Goal: Find specific page/section: Find specific page/section

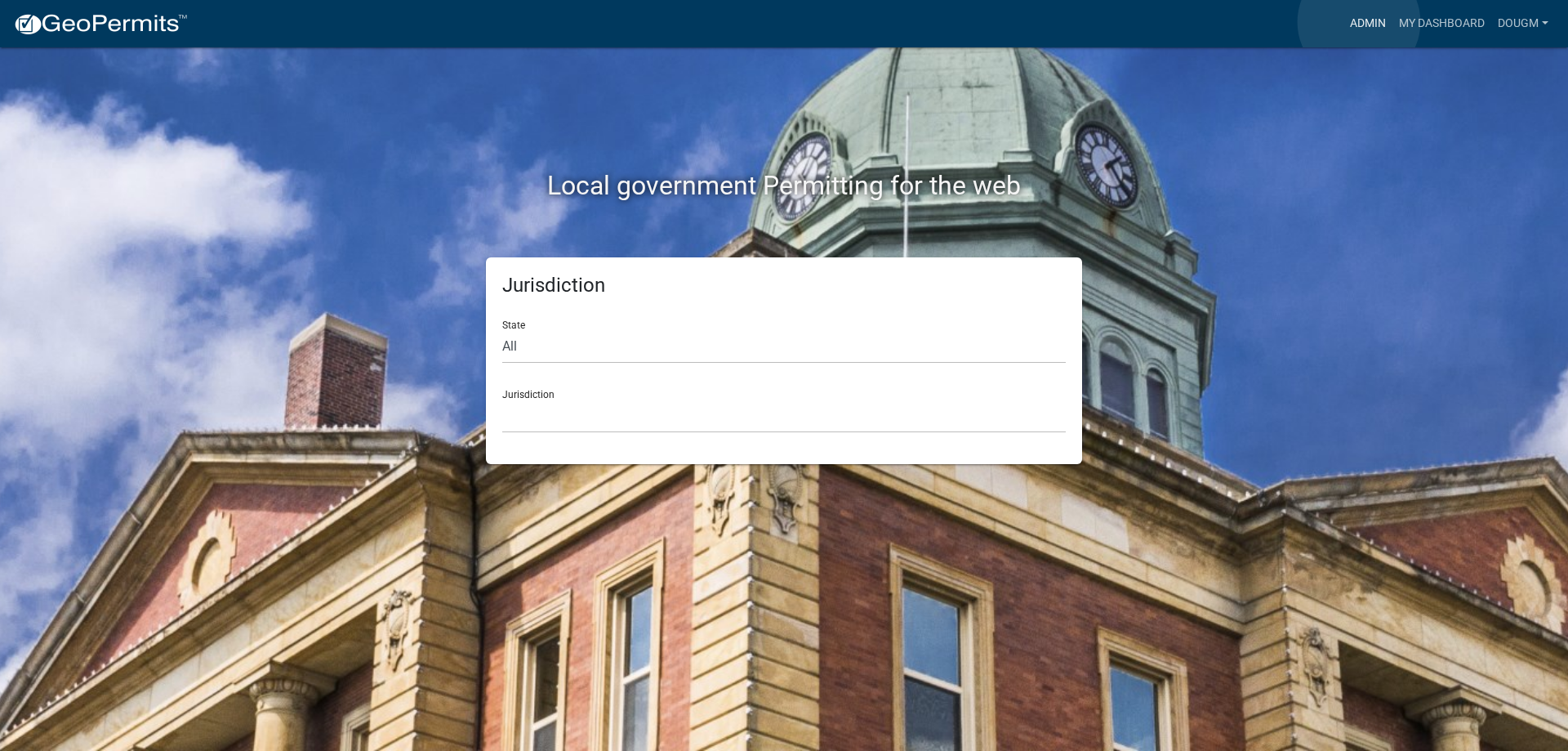
click at [1359, 22] on link "Admin" at bounding box center [1368, 23] width 49 height 31
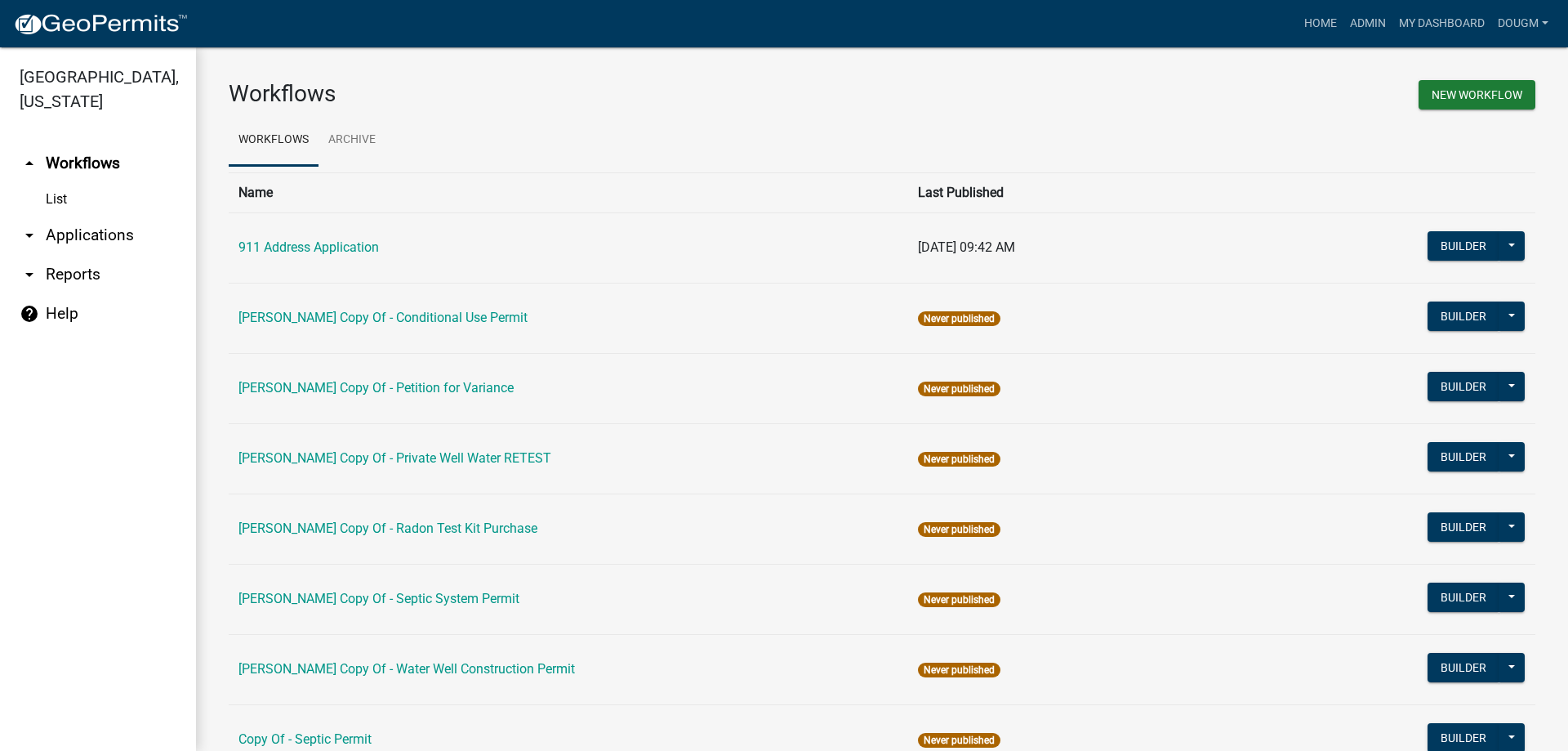
click at [98, 216] on link "arrow_drop_down Applications" at bounding box center [97, 235] width 196 height 39
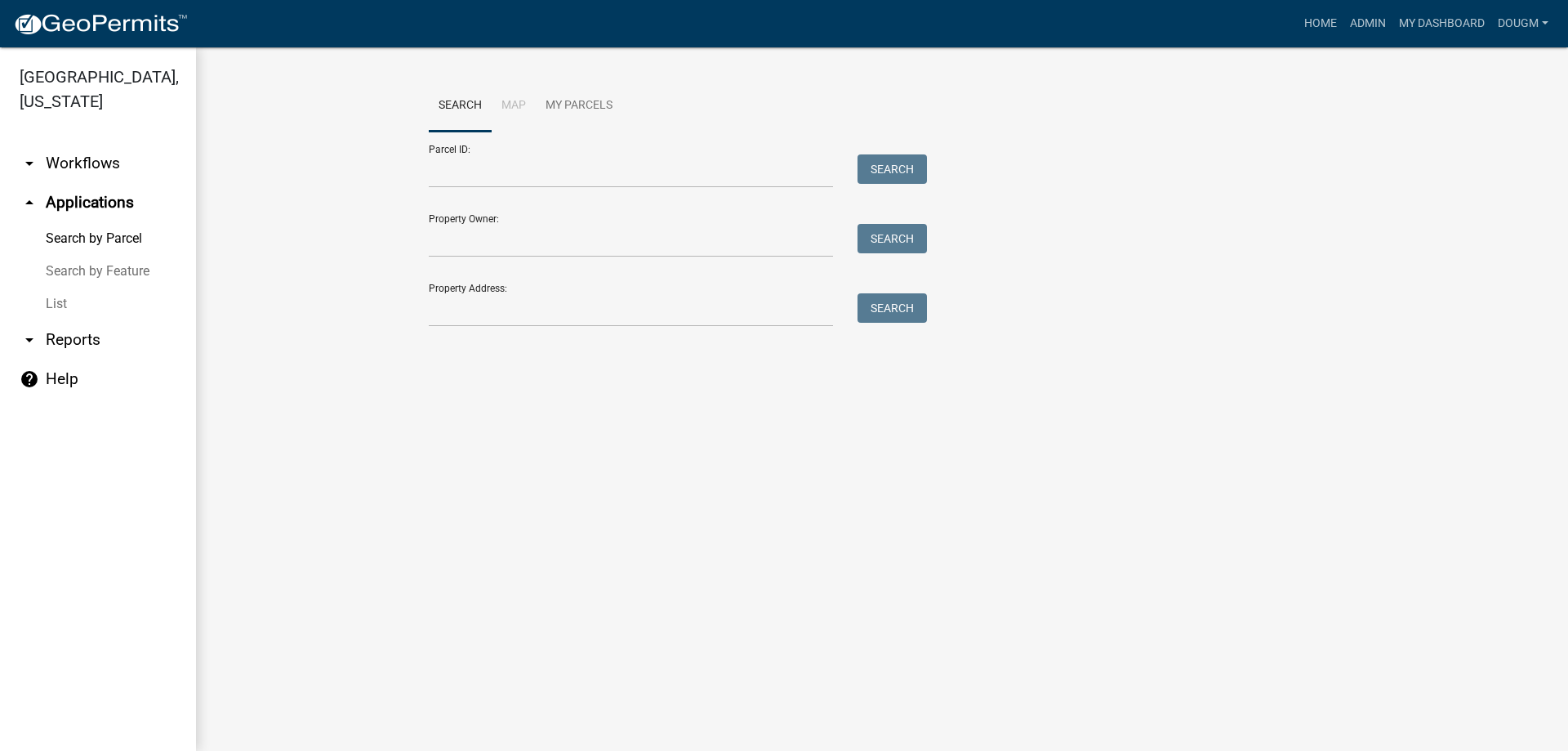
click at [54, 288] on link "List" at bounding box center [97, 304] width 196 height 32
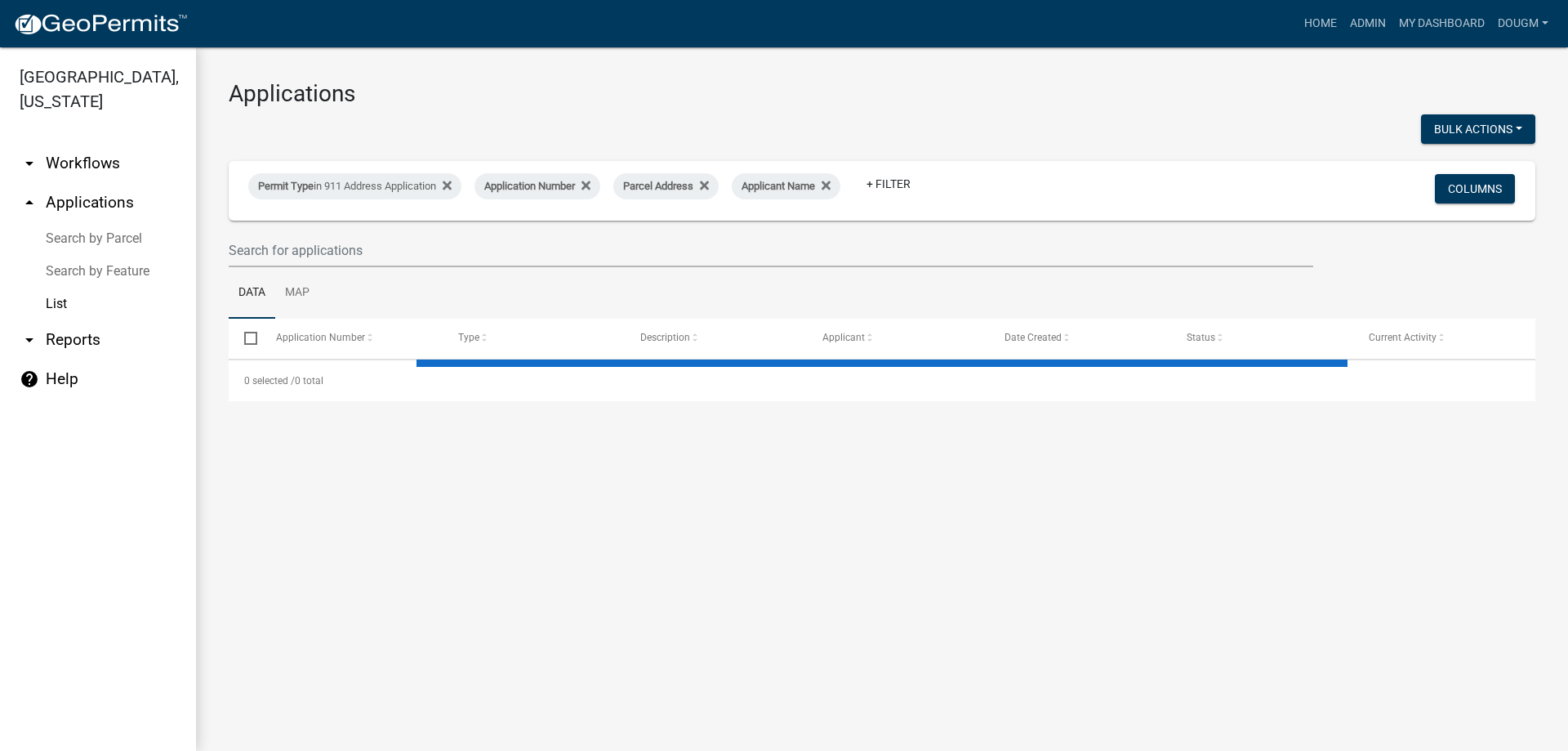
select select "3: 100"
